Goal: Navigation & Orientation: Find specific page/section

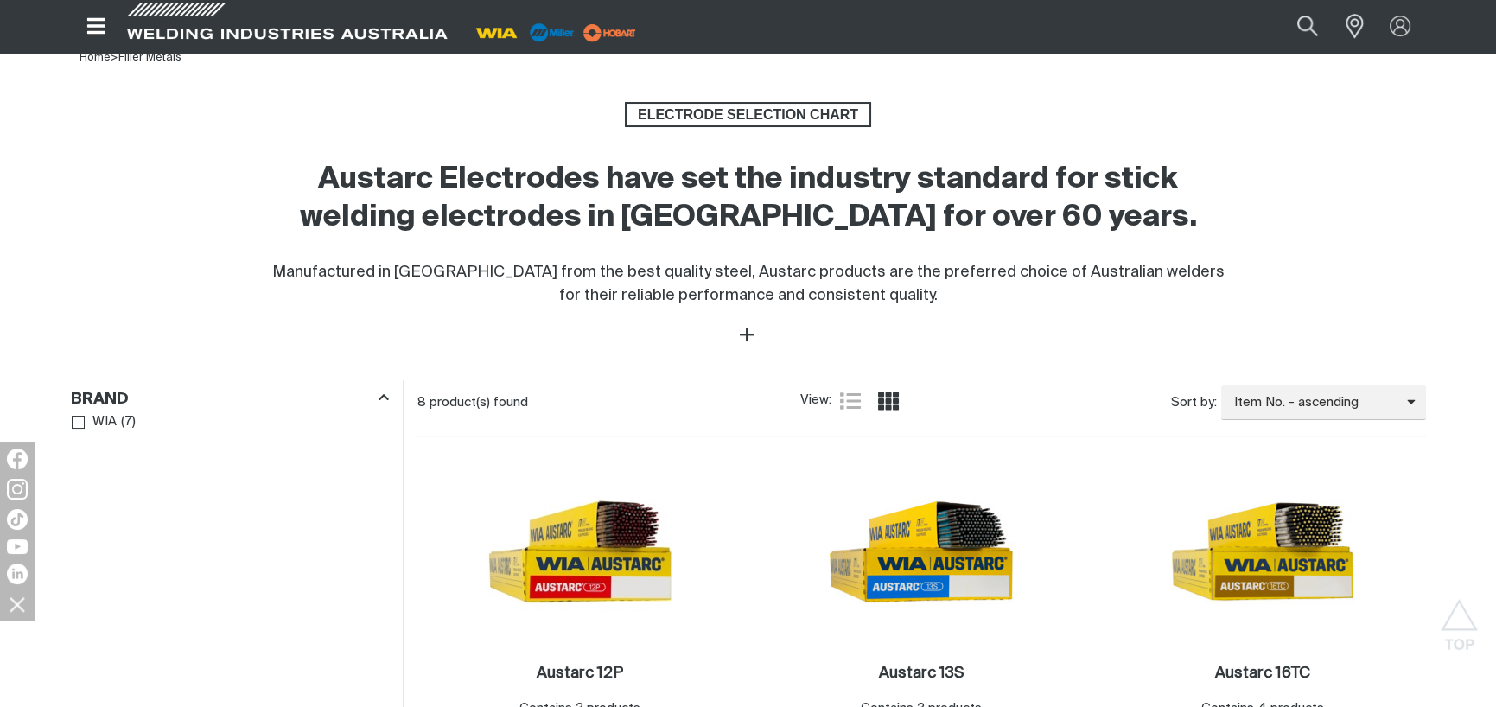
scroll to position [346, 0]
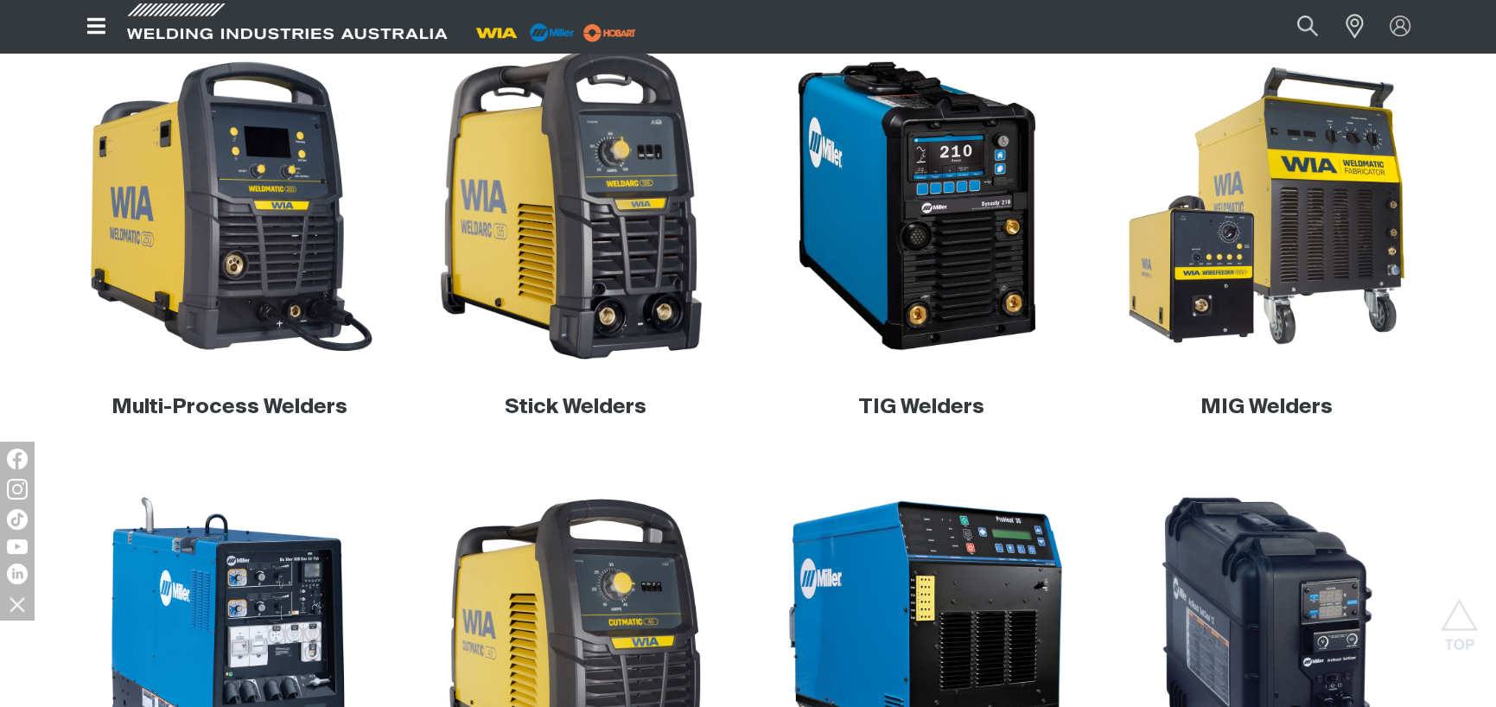
scroll to position [518, 0]
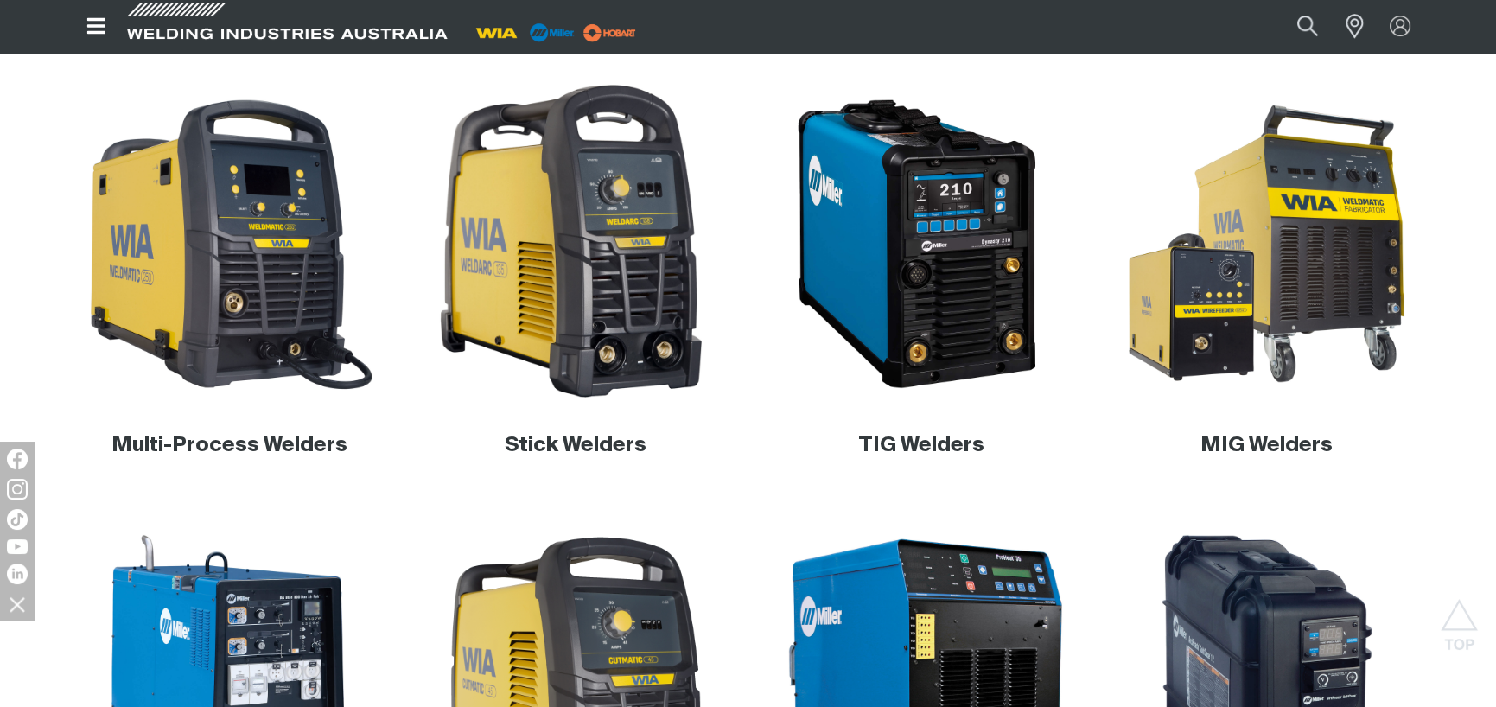
click at [549, 282] on img at bounding box center [575, 244] width 331 height 331
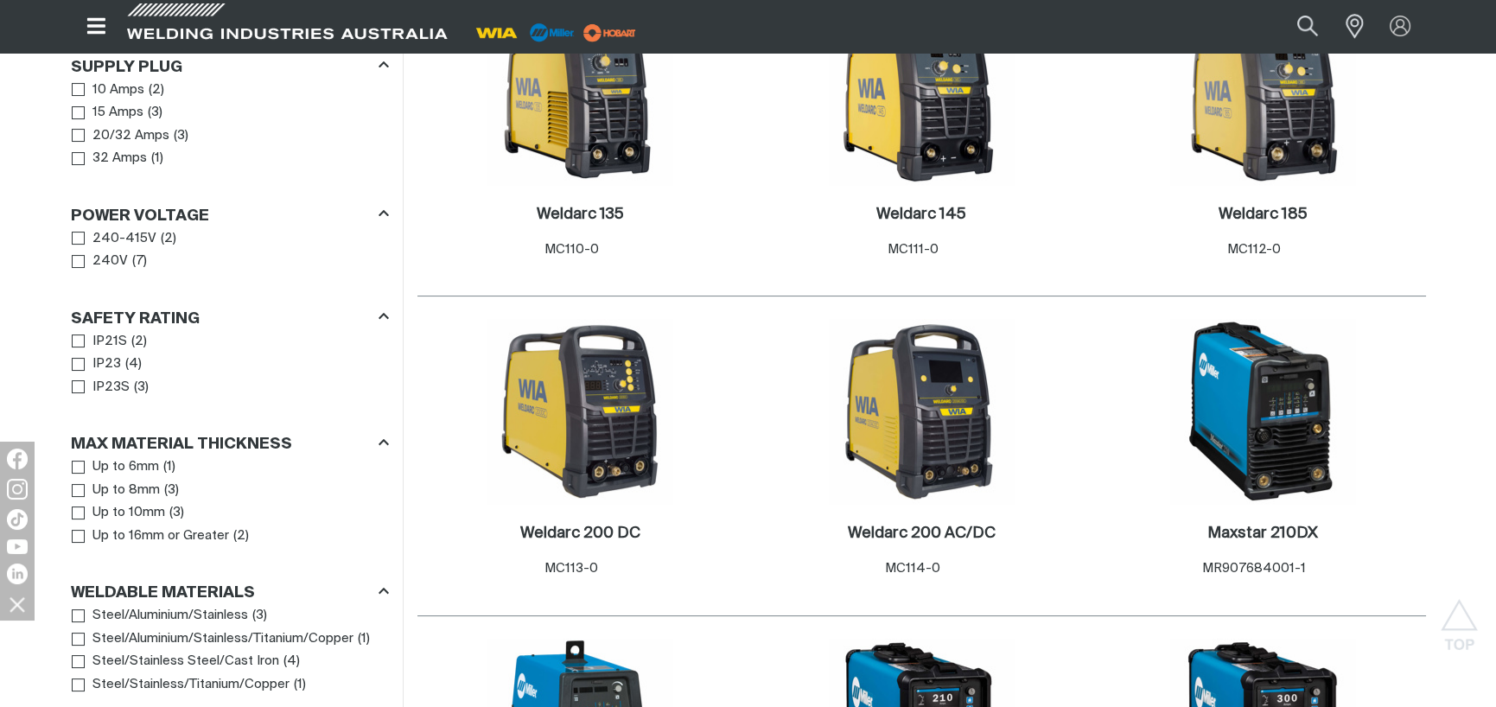
scroll to position [951, 0]
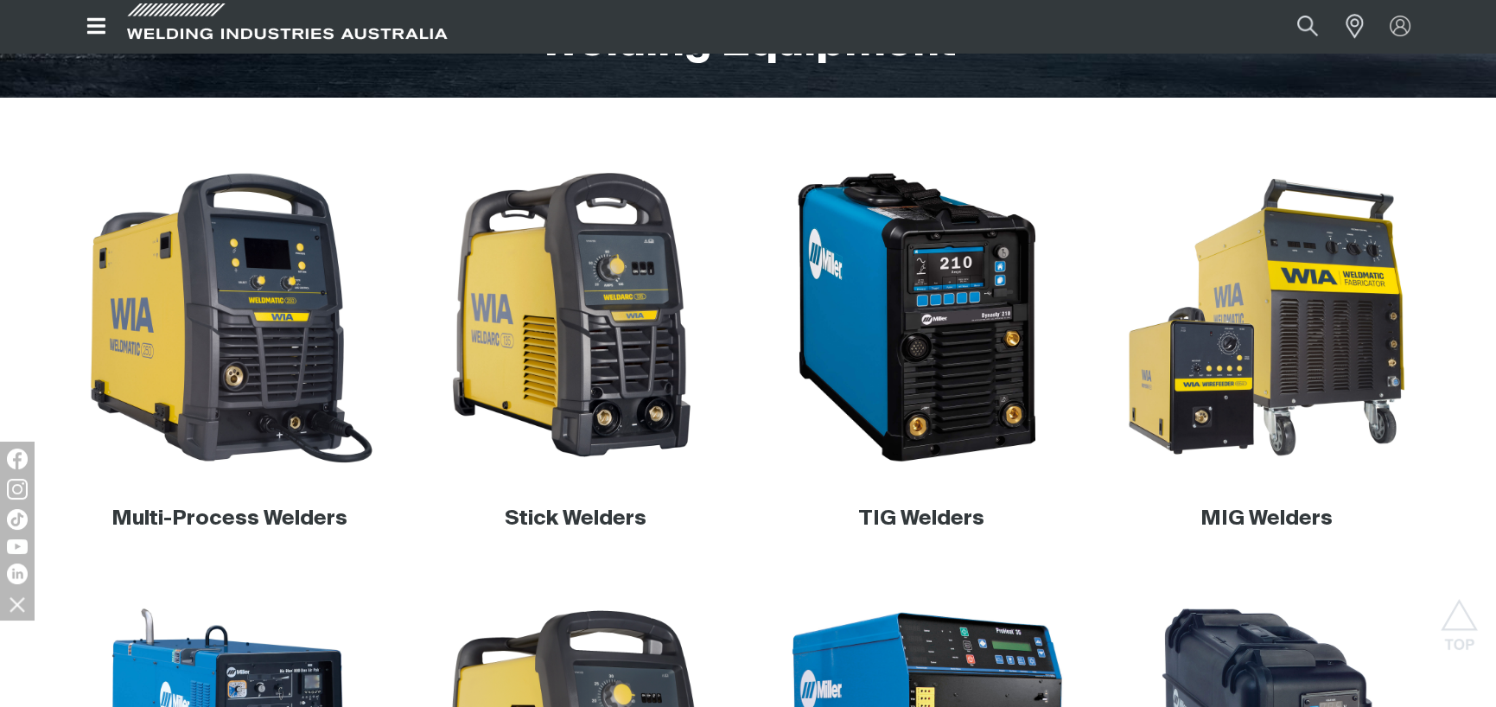
scroll to position [518, 0]
